Goal: Task Accomplishment & Management: Use online tool/utility

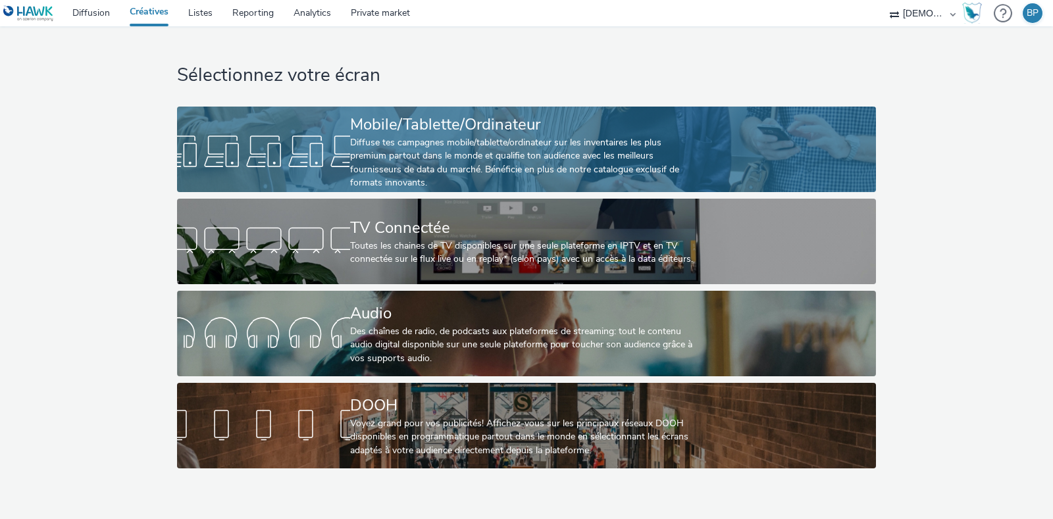
click at [423, 145] on div "Diffuse tes campagnes mobile/tablette/ordinateur sur les inventaires les plus p…" at bounding box center [523, 163] width 347 height 54
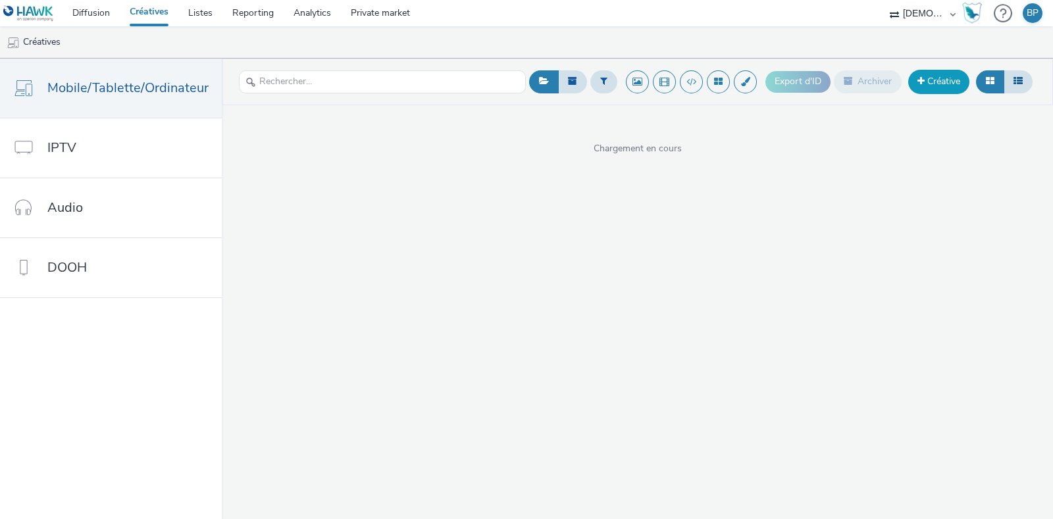
click at [951, 93] on link "Créative" at bounding box center [938, 82] width 61 height 24
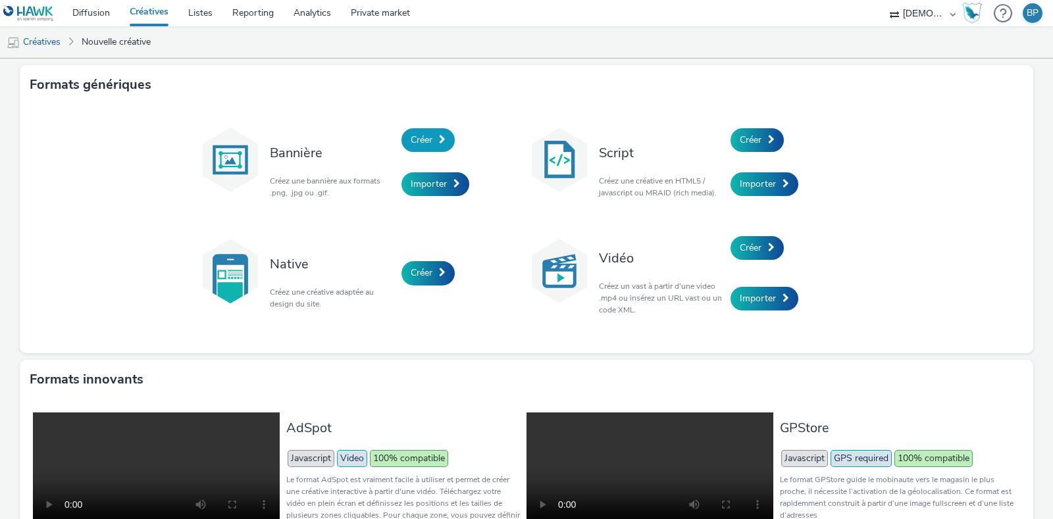
click at [420, 136] on span "Créer" at bounding box center [422, 140] width 22 height 12
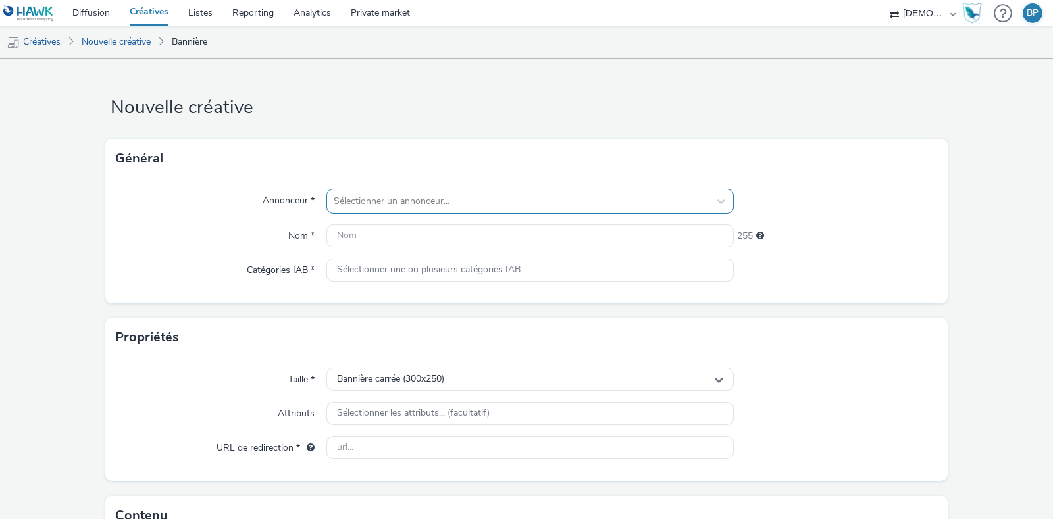
click at [378, 185] on div "Annonceur * Sélectionner un annonceur... Nom * 255 Catégories IAB * Sélectionne…" at bounding box center [526, 240] width 842 height 125
click at [372, 193] on div at bounding box center [518, 201] width 368 height 16
type input "TRICOT"
drag, startPoint x: 449, startPoint y: 243, endPoint x: 441, endPoint y: 241, distance: 8.7
click at [451, 243] on span "Tricotage des Vosges" at bounding box center [434, 239] width 87 height 13
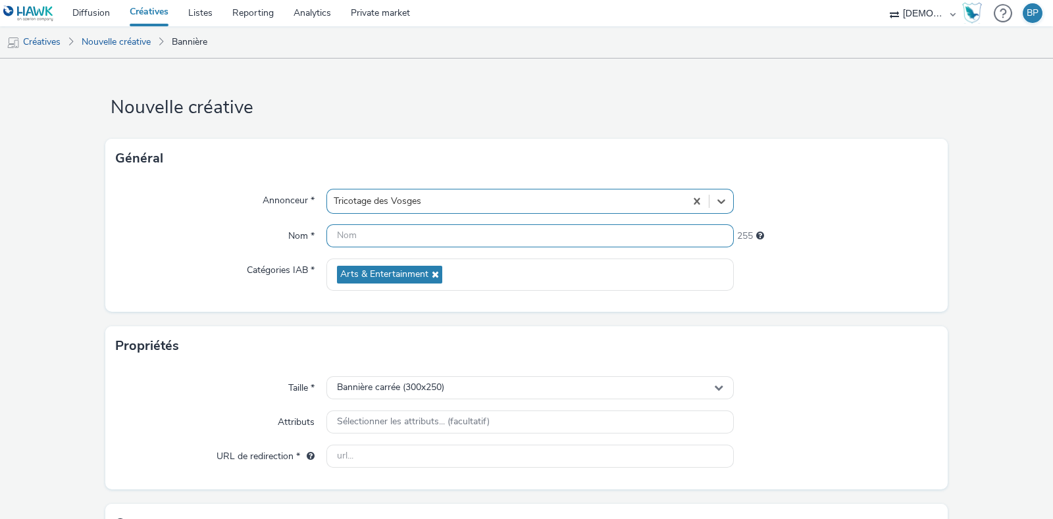
click at [416, 236] on input "text" at bounding box center [529, 235] width 407 height 23
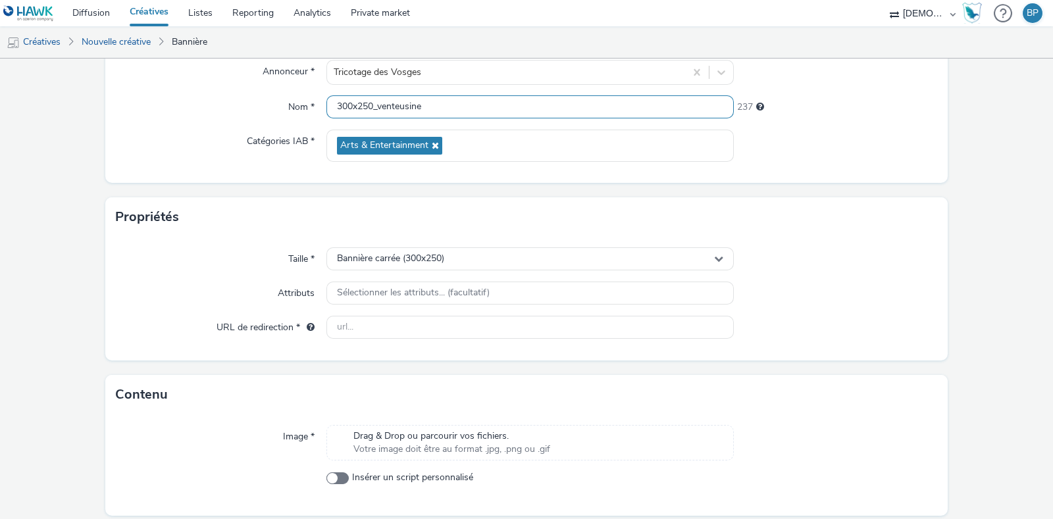
scroll to position [174, 0]
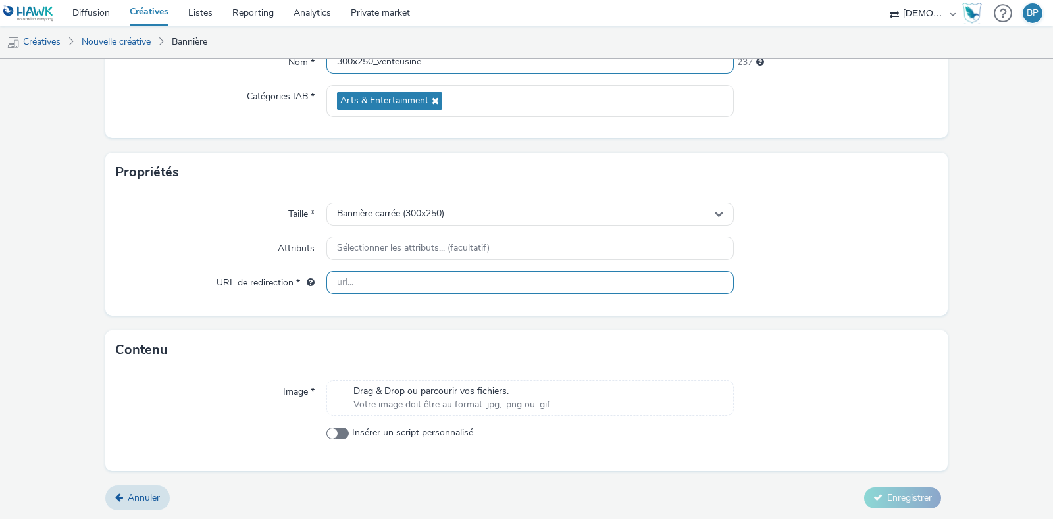
type input "300x250_venteusine"
click at [403, 272] on input "text" at bounding box center [529, 282] width 407 height 23
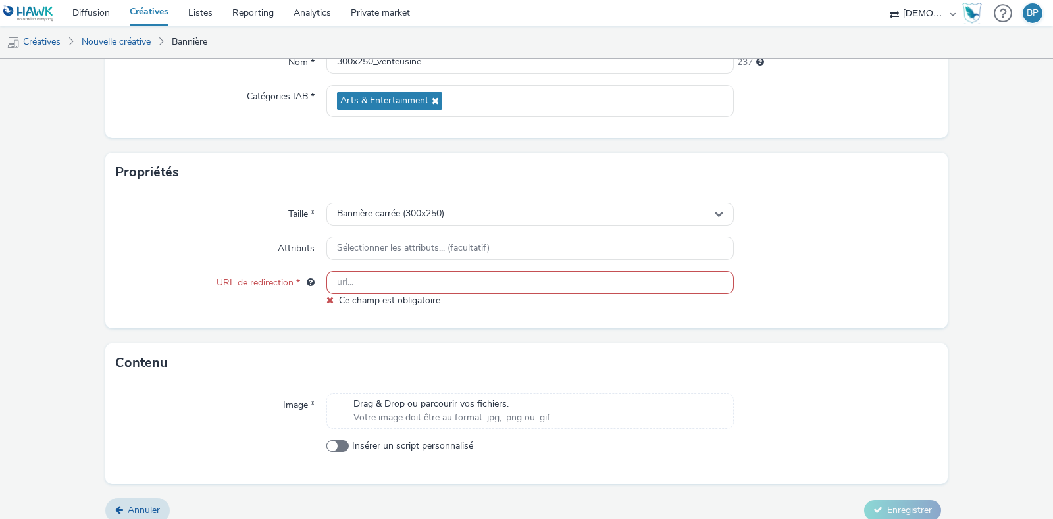
click at [443, 282] on input "text" at bounding box center [529, 282] width 407 height 23
paste input "[URL][DOMAIN_NAME]"
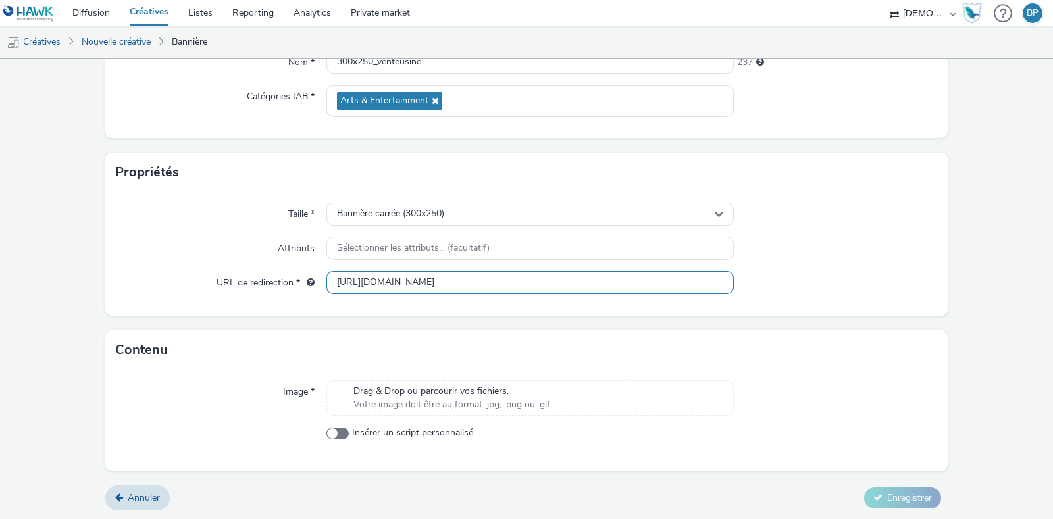
type input "[URL][DOMAIN_NAME]"
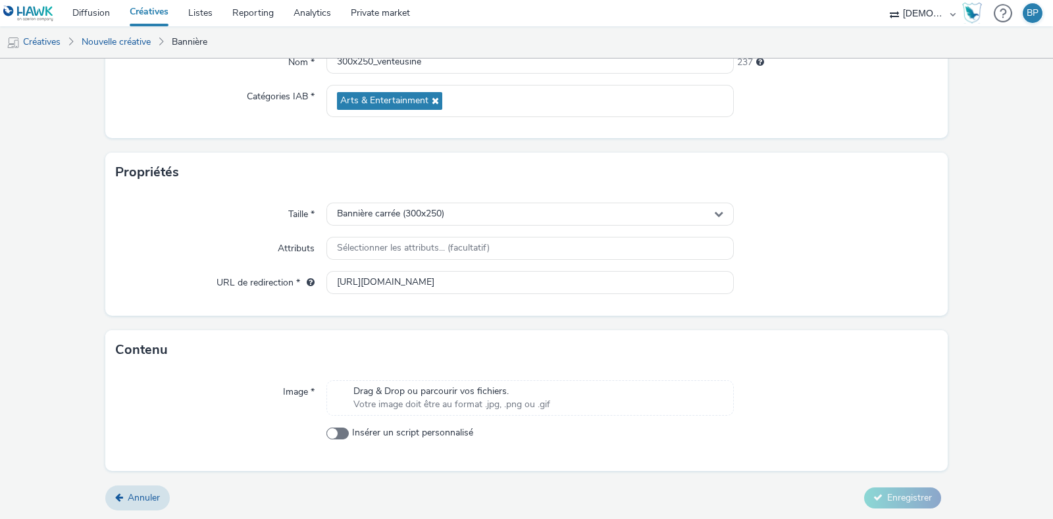
click at [799, 311] on div "Taille * Bannière carrée (300x250) Attributs Sélectionner les attributs... (fac…" at bounding box center [526, 254] width 842 height 124
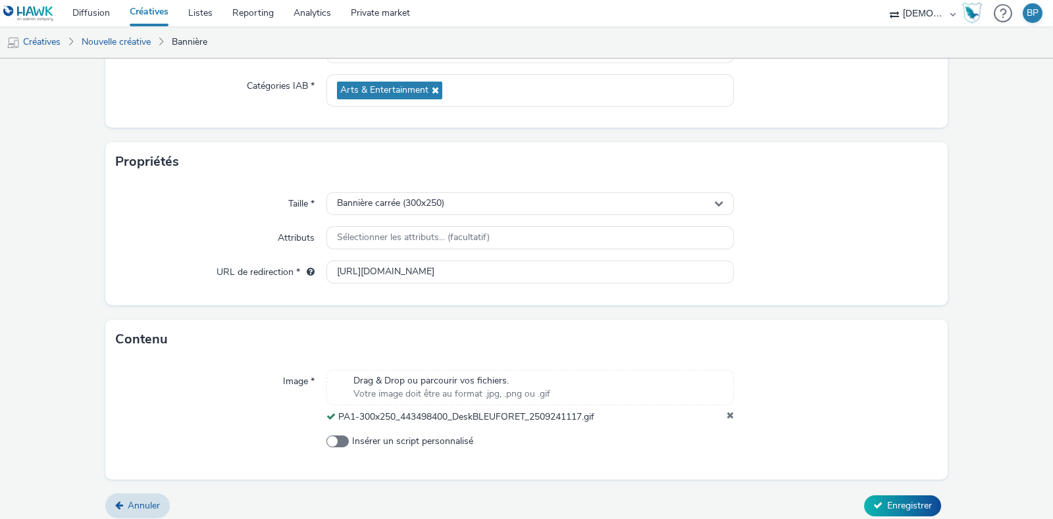
scroll to position [193, 0]
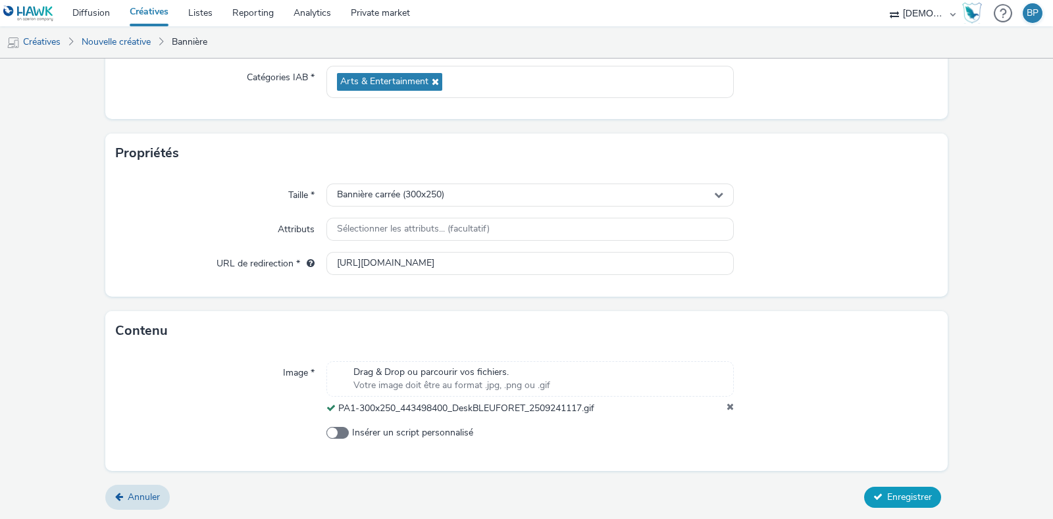
click at [888, 503] on button "Enregistrer" at bounding box center [902, 497] width 77 height 21
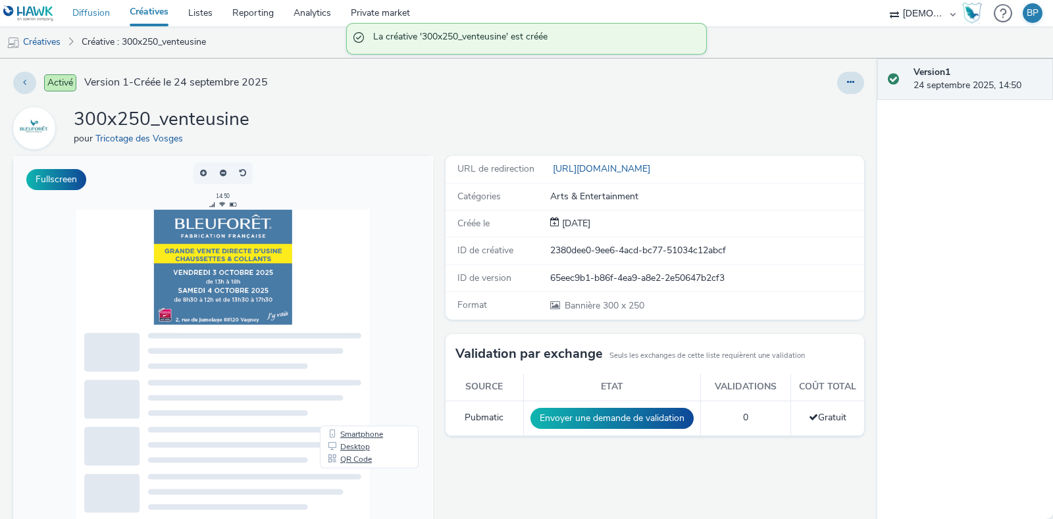
click at [84, 8] on link "Diffusion" at bounding box center [90, 13] width 57 height 26
